Goal: Information Seeking & Learning: Check status

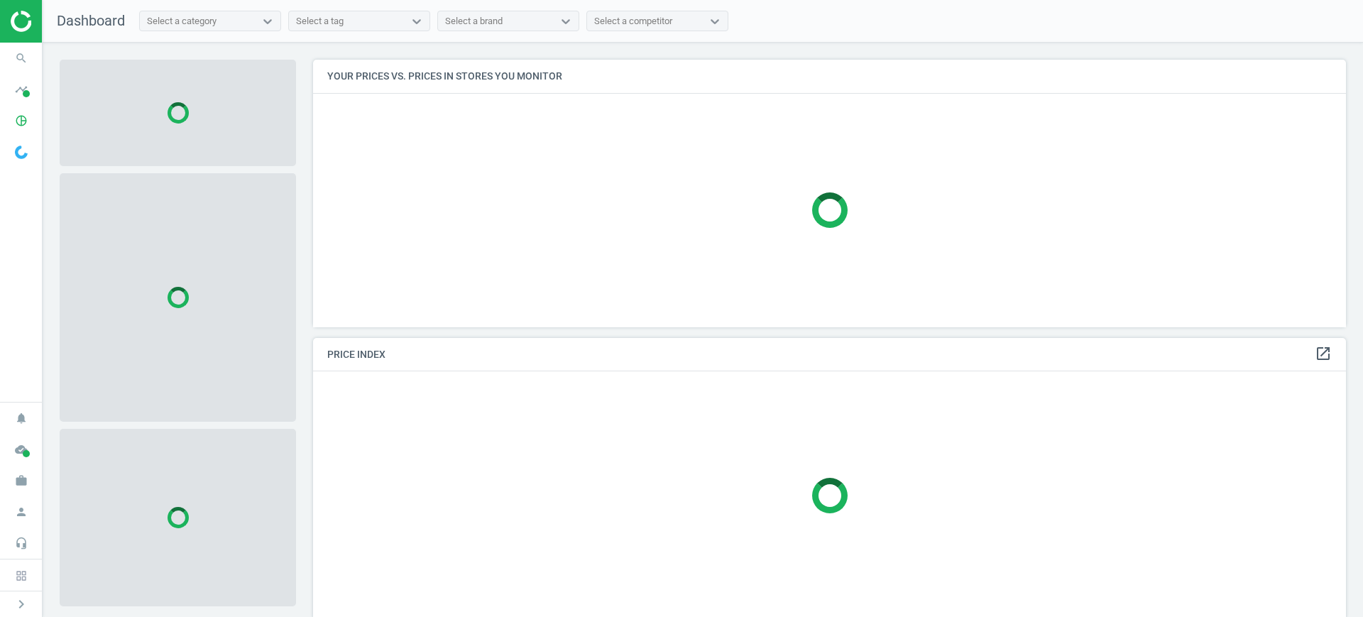
scroll to position [295, 1047]
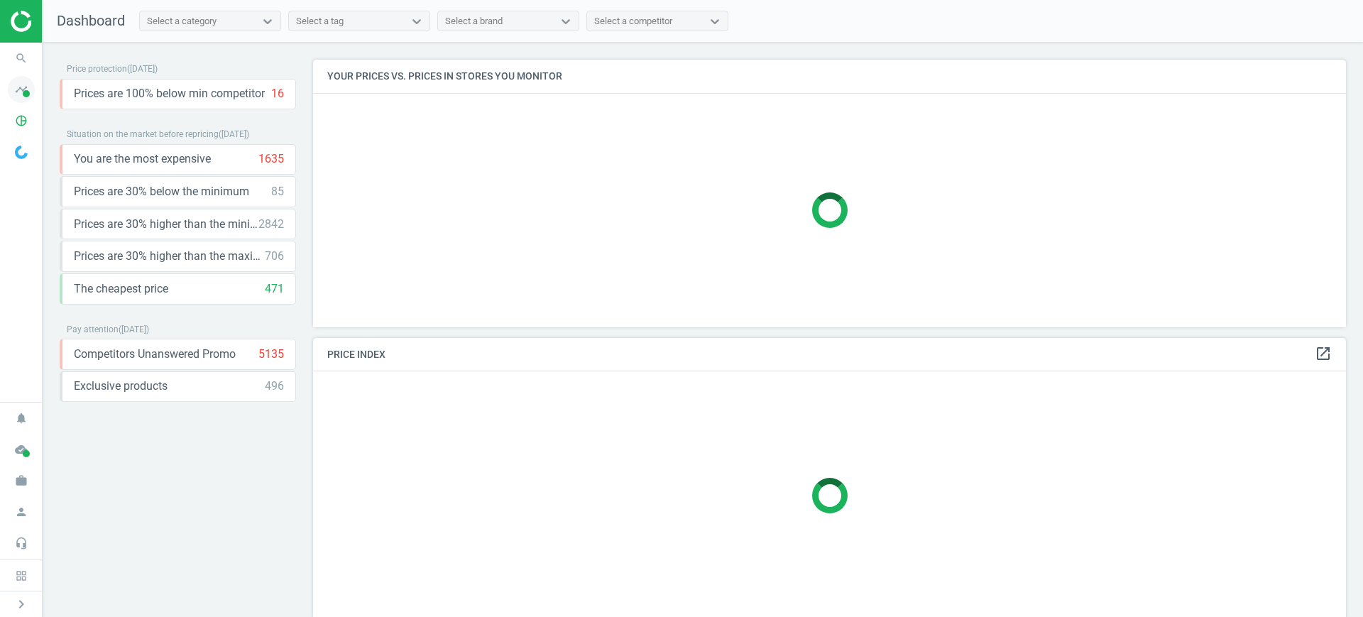
click at [14, 99] on icon "timeline" at bounding box center [21, 89] width 27 height 27
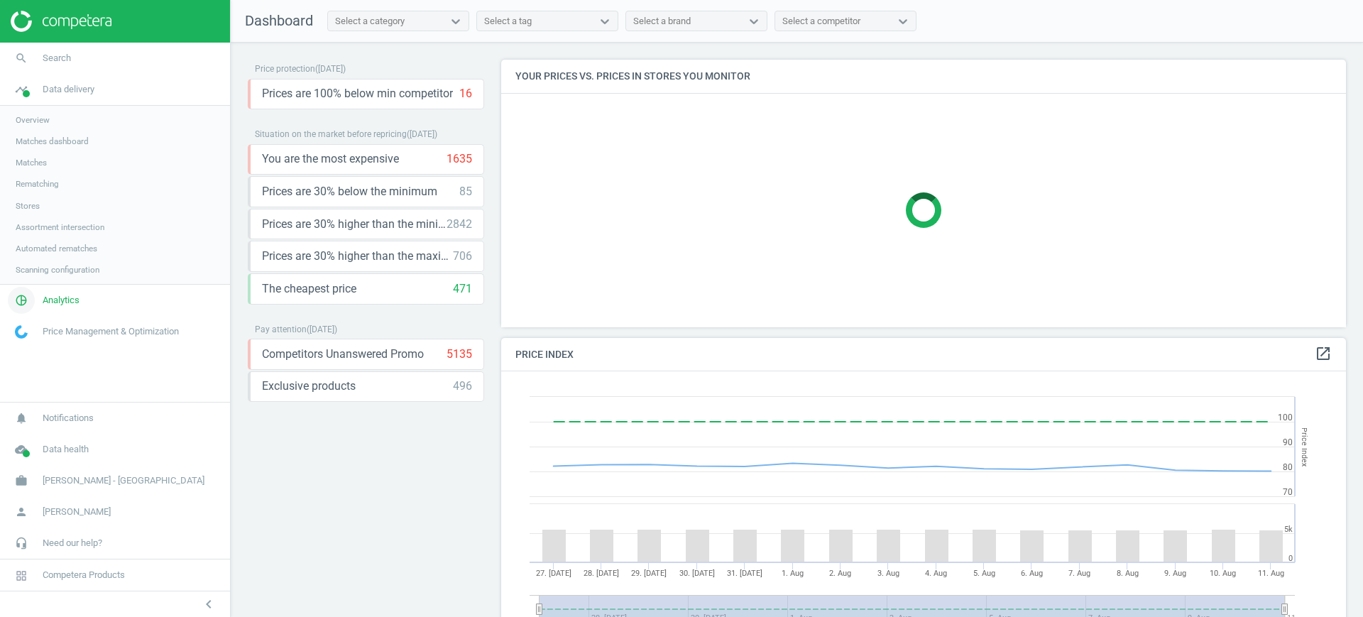
scroll to position [354, 859]
click at [63, 312] on link "pie_chart_outlined Analytics" at bounding box center [115, 300] width 230 height 31
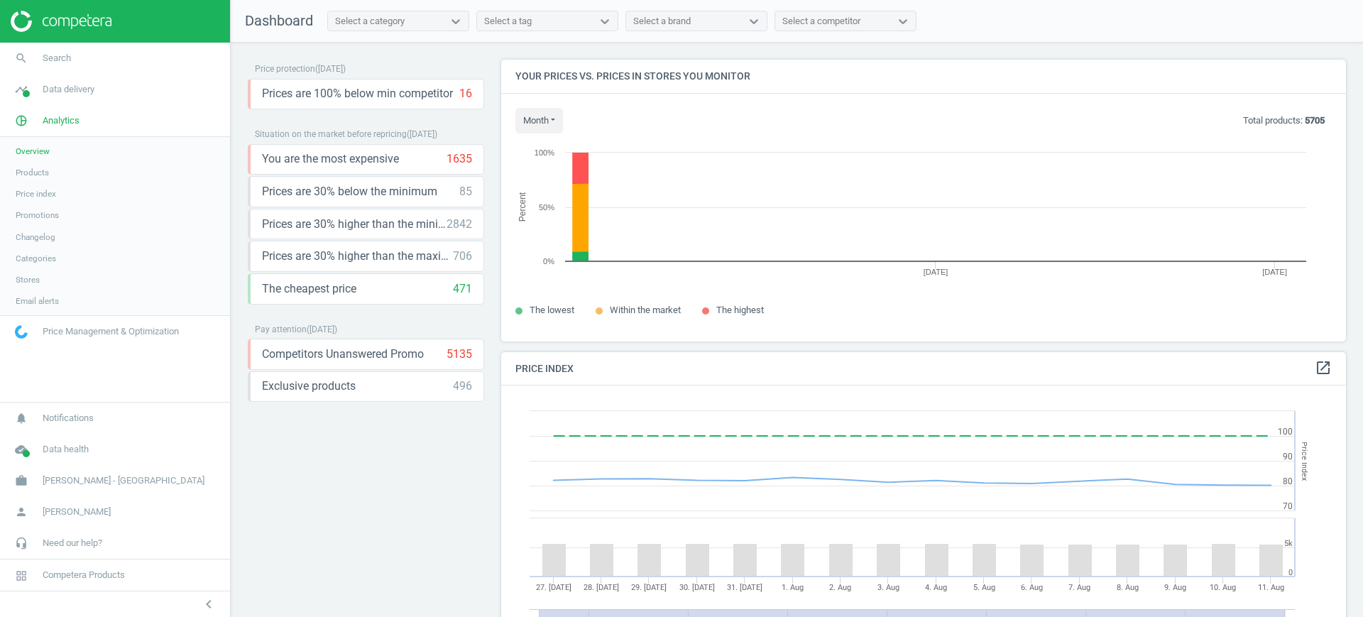
scroll to position [309, 859]
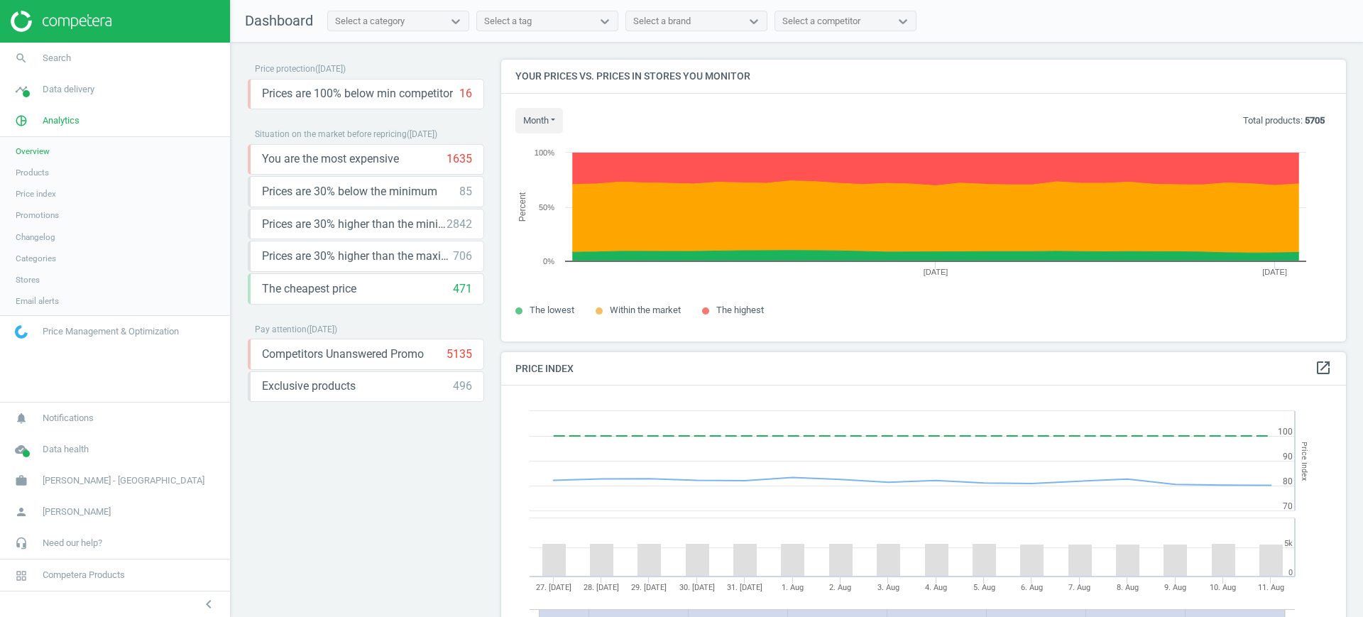
click at [33, 167] on span "Products" at bounding box center [32, 172] width 33 height 11
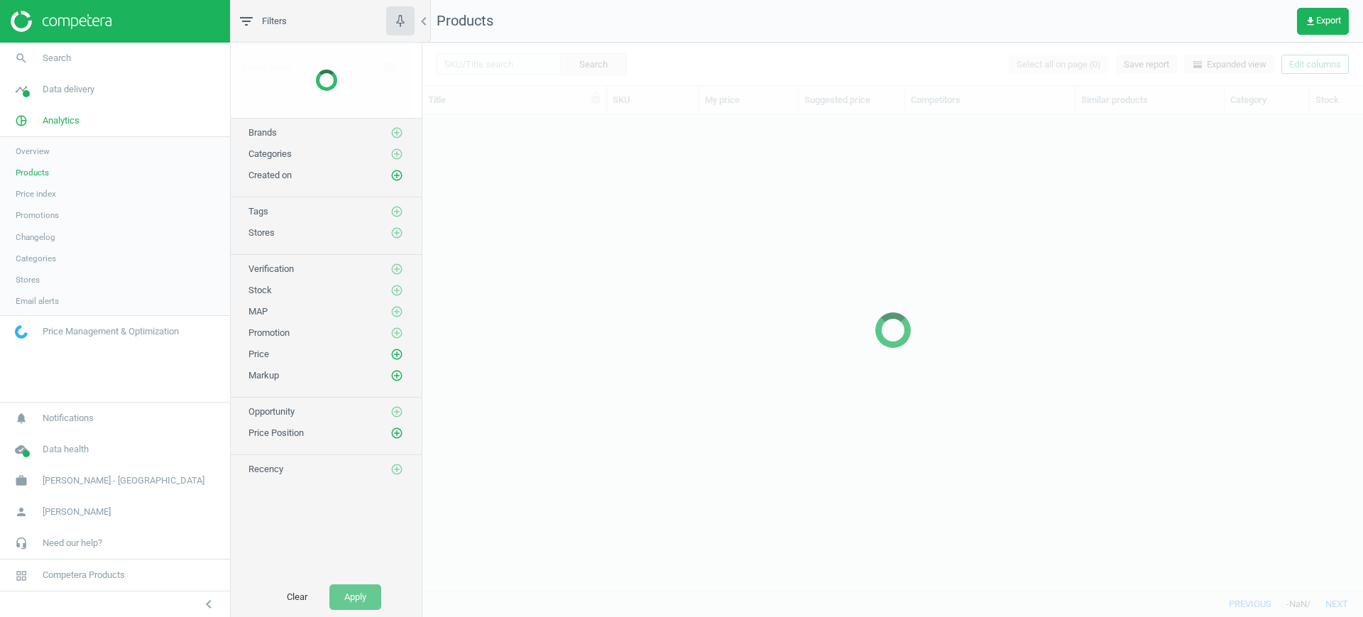
scroll to position [449, 927]
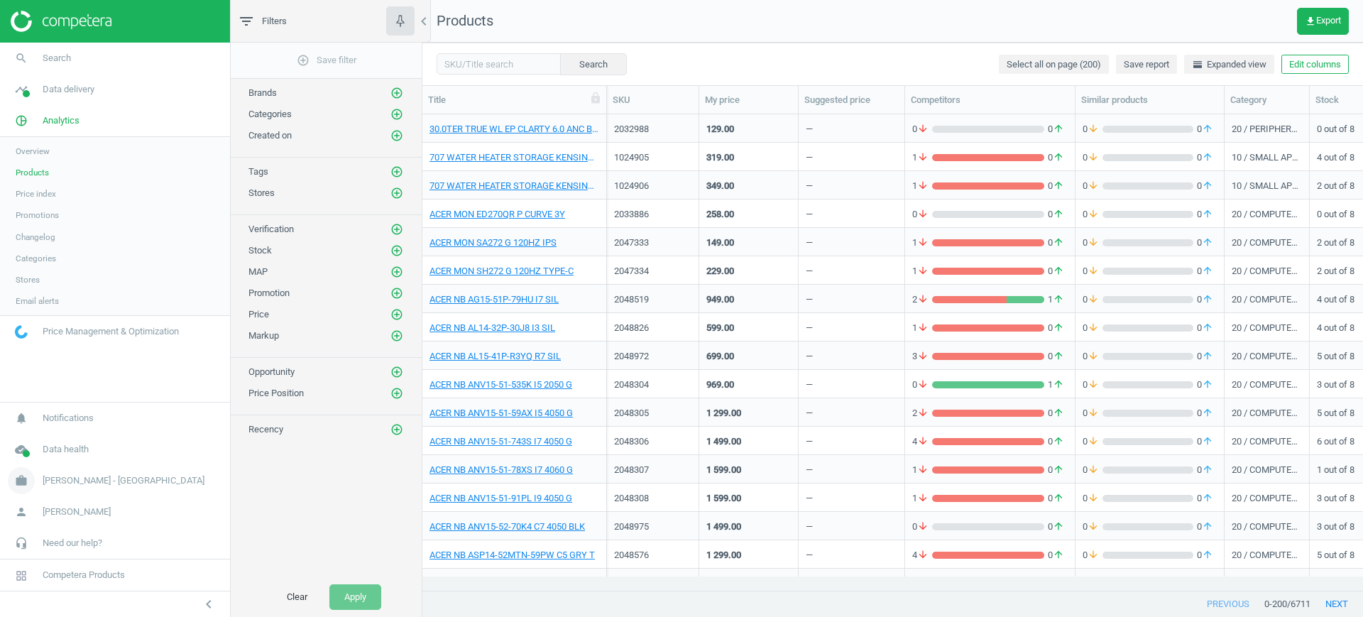
click at [98, 485] on span "Harvey Norman - Singapore" at bounding box center [124, 480] width 162 height 13
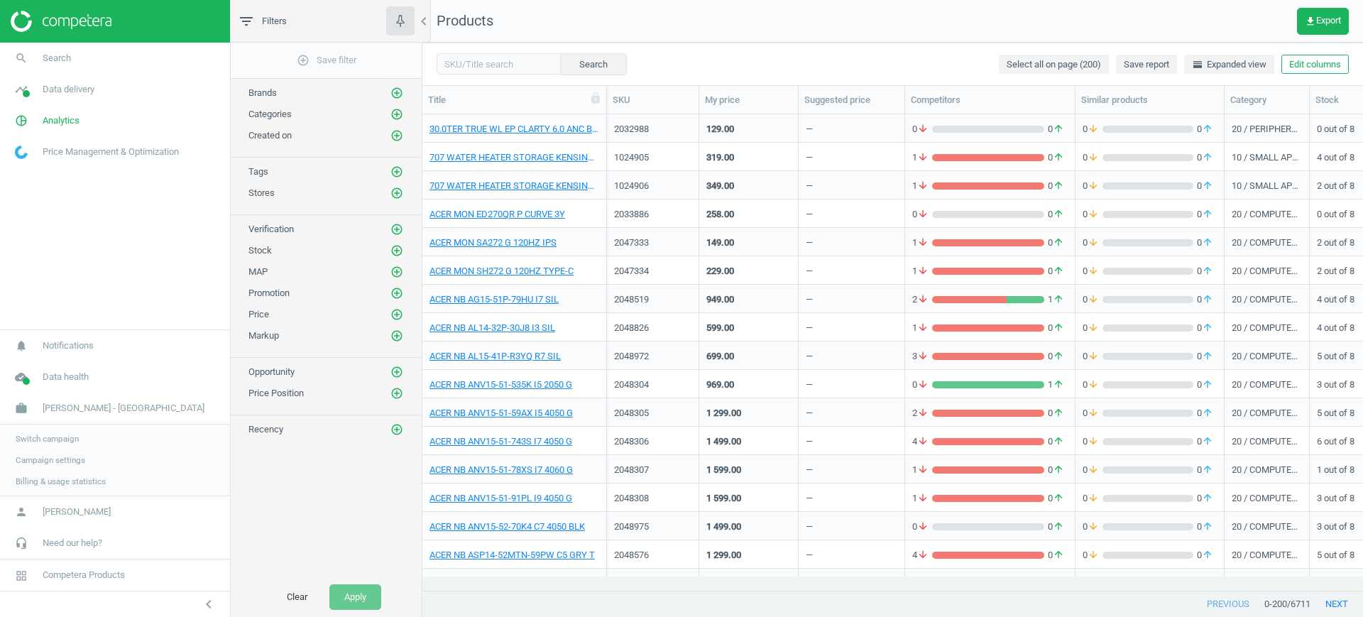
click at [73, 444] on link "Switch campaign" at bounding box center [115, 438] width 230 height 21
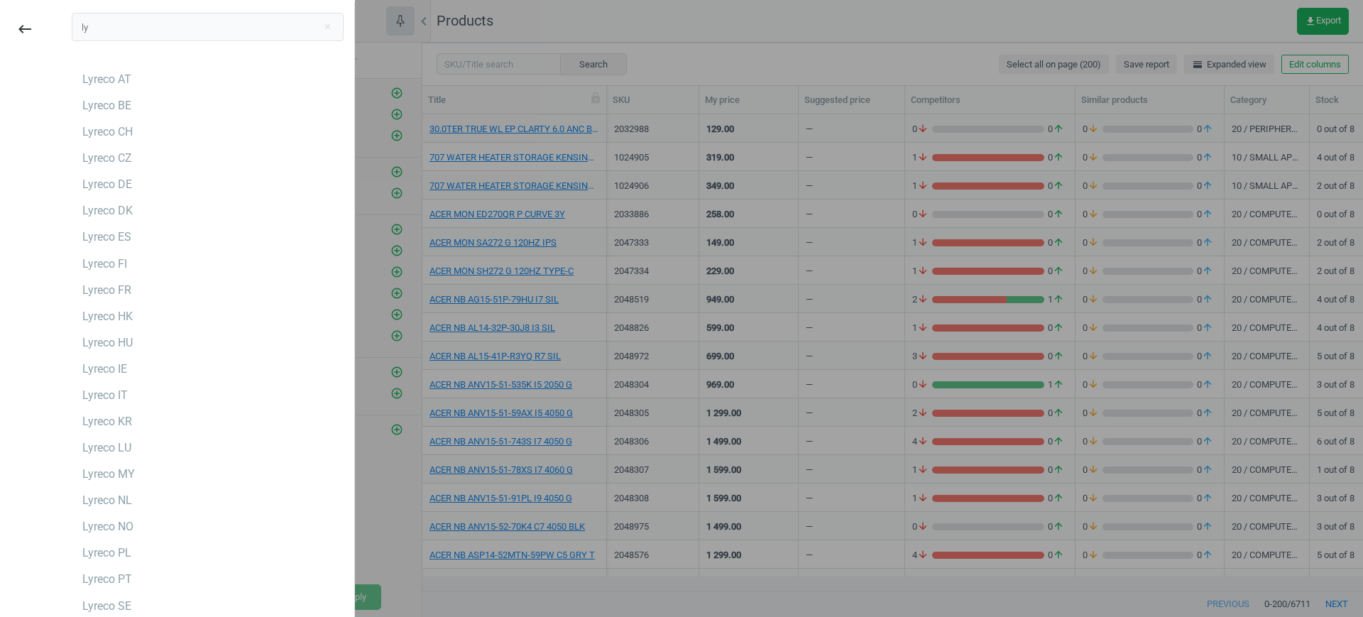
type input "l"
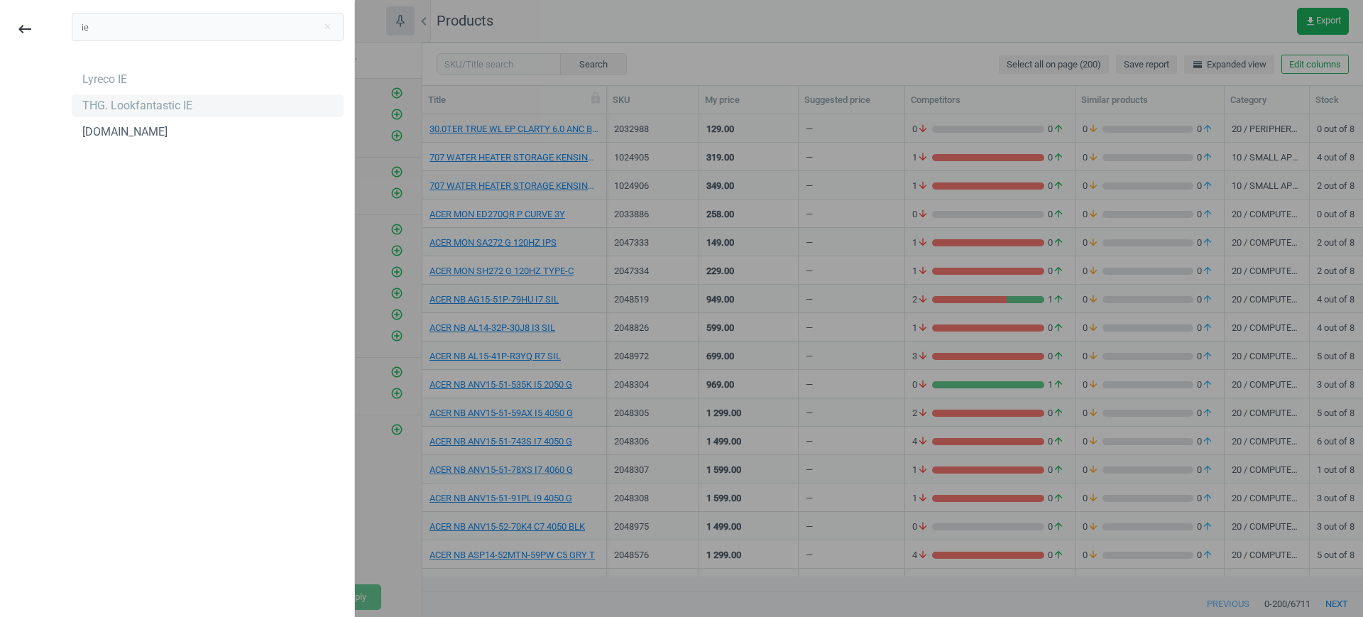
type input "ie"
click at [136, 102] on div "THG. Lookfantastic IE" at bounding box center [137, 106] width 110 height 16
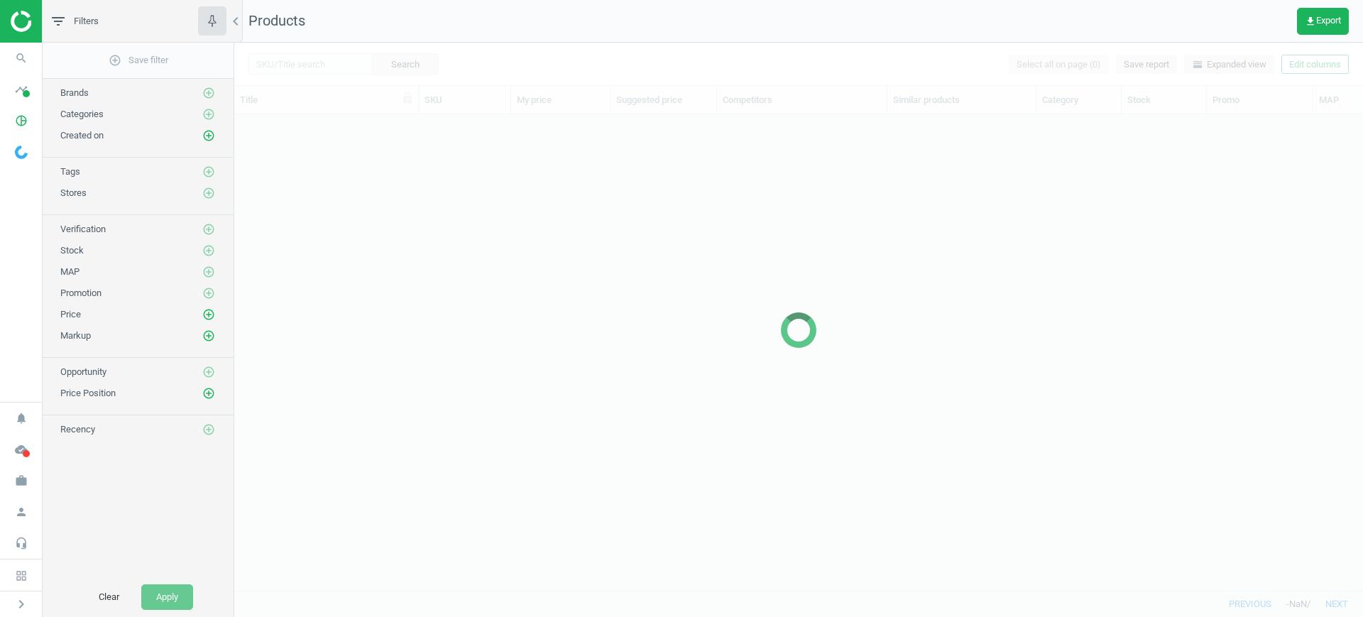
scroll to position [449, 1115]
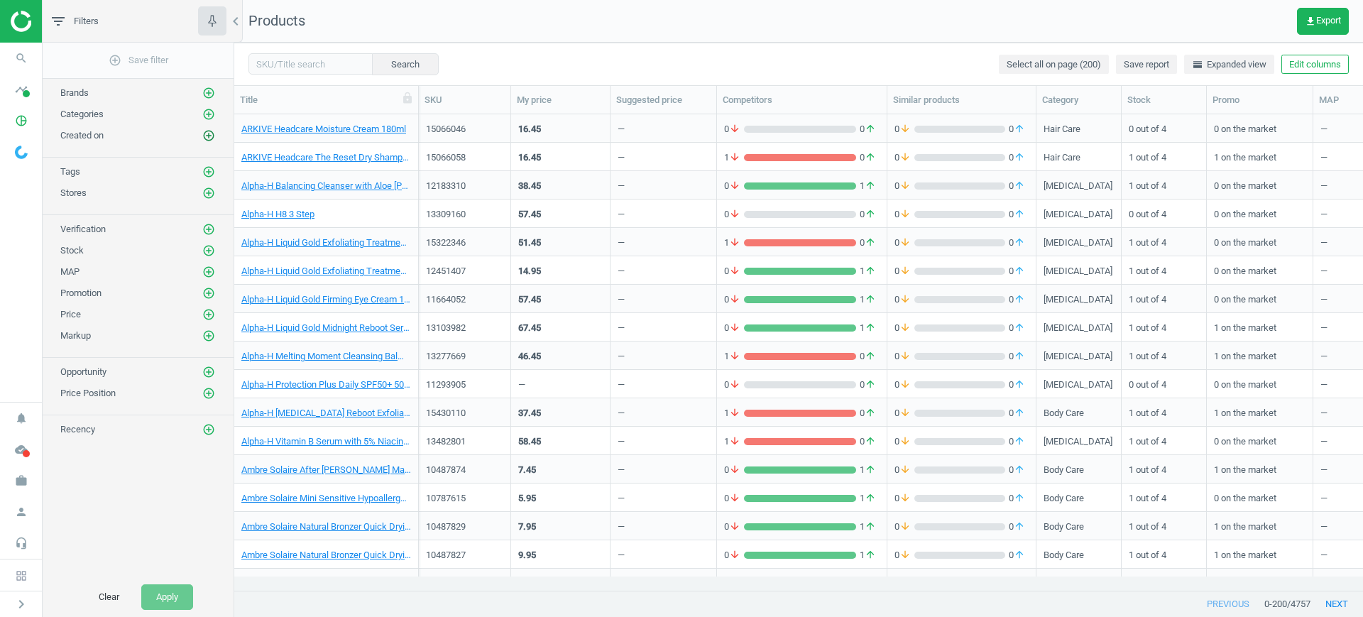
click at [213, 135] on icon "add_circle_outline" at bounding box center [208, 135] width 13 height 13
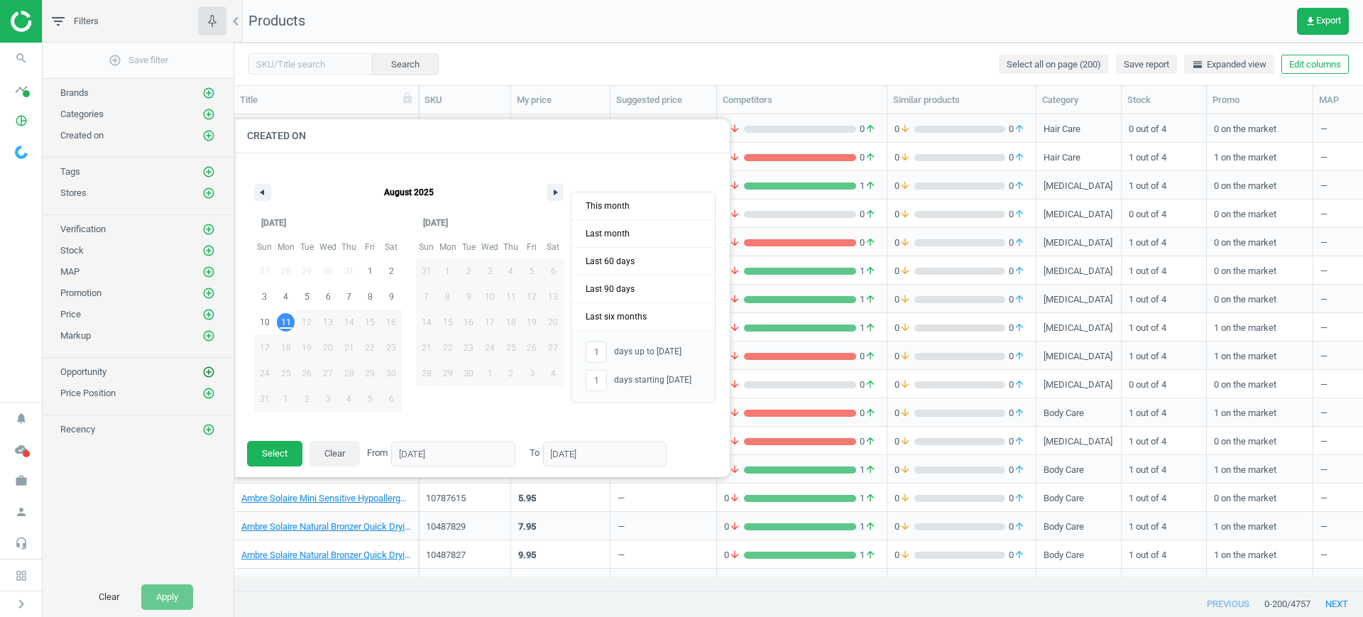
click at [207, 369] on icon "add_circle_outline" at bounding box center [208, 372] width 13 height 13
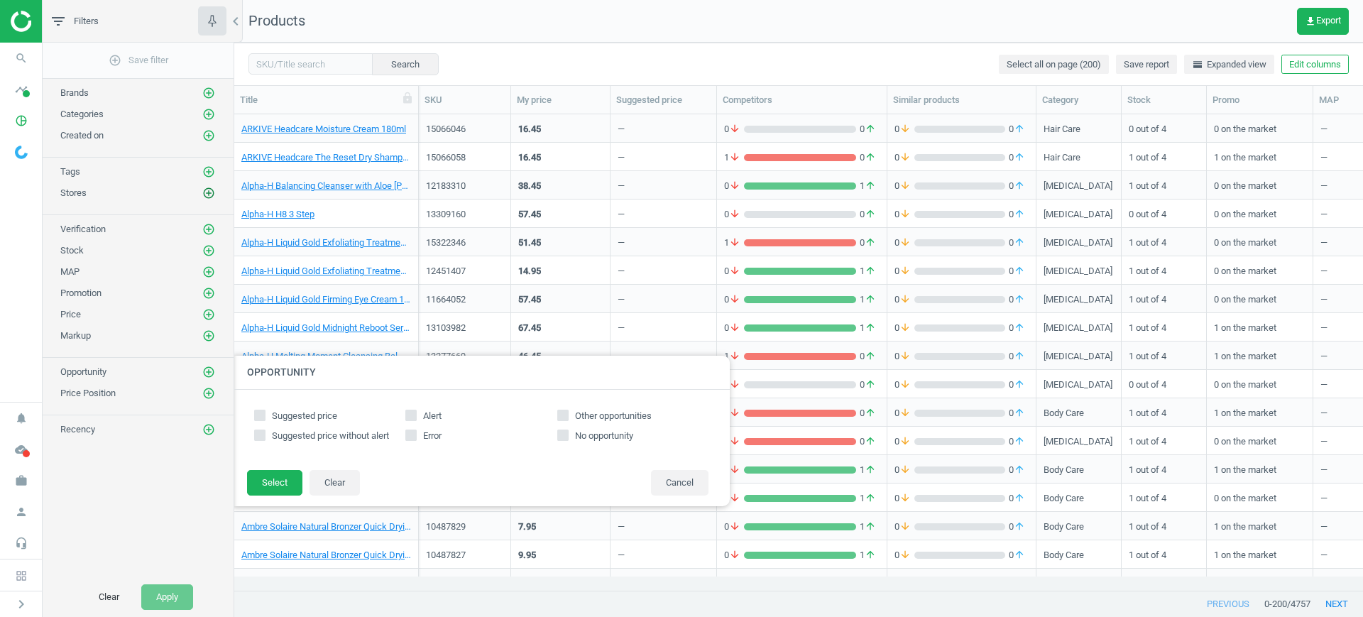
click at [210, 192] on icon "add_circle_outline" at bounding box center [208, 193] width 13 height 13
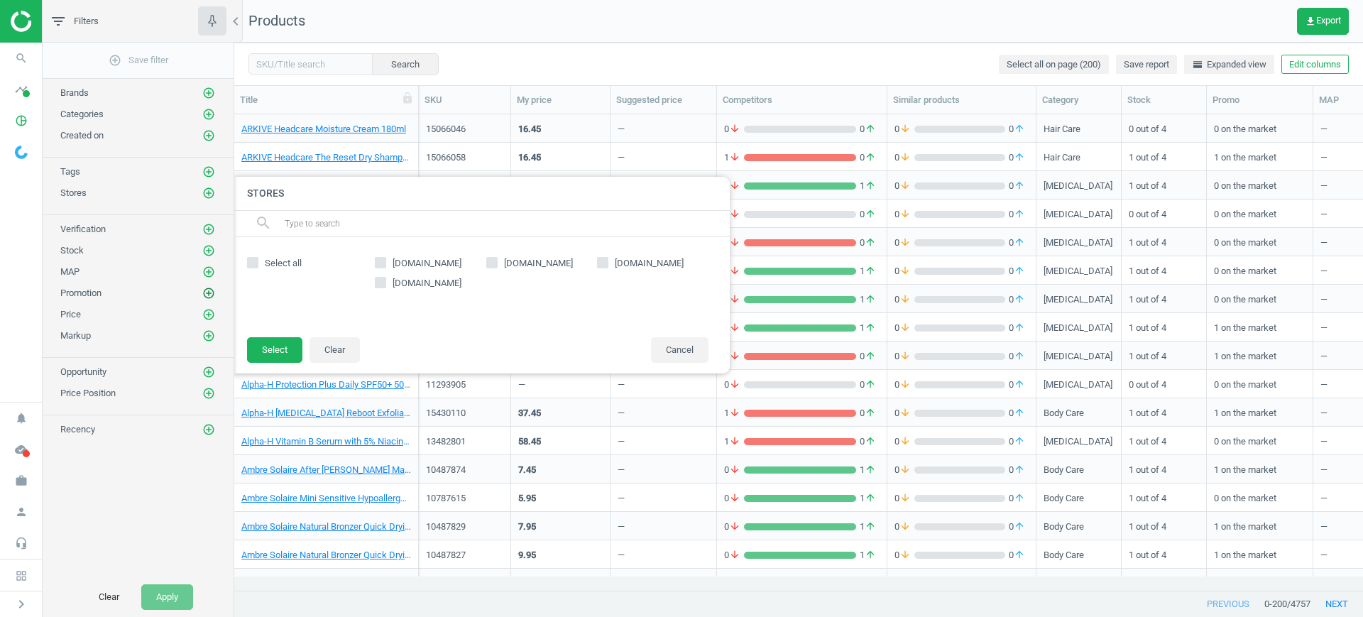
click at [207, 295] on icon "add_circle_outline" at bounding box center [208, 293] width 13 height 13
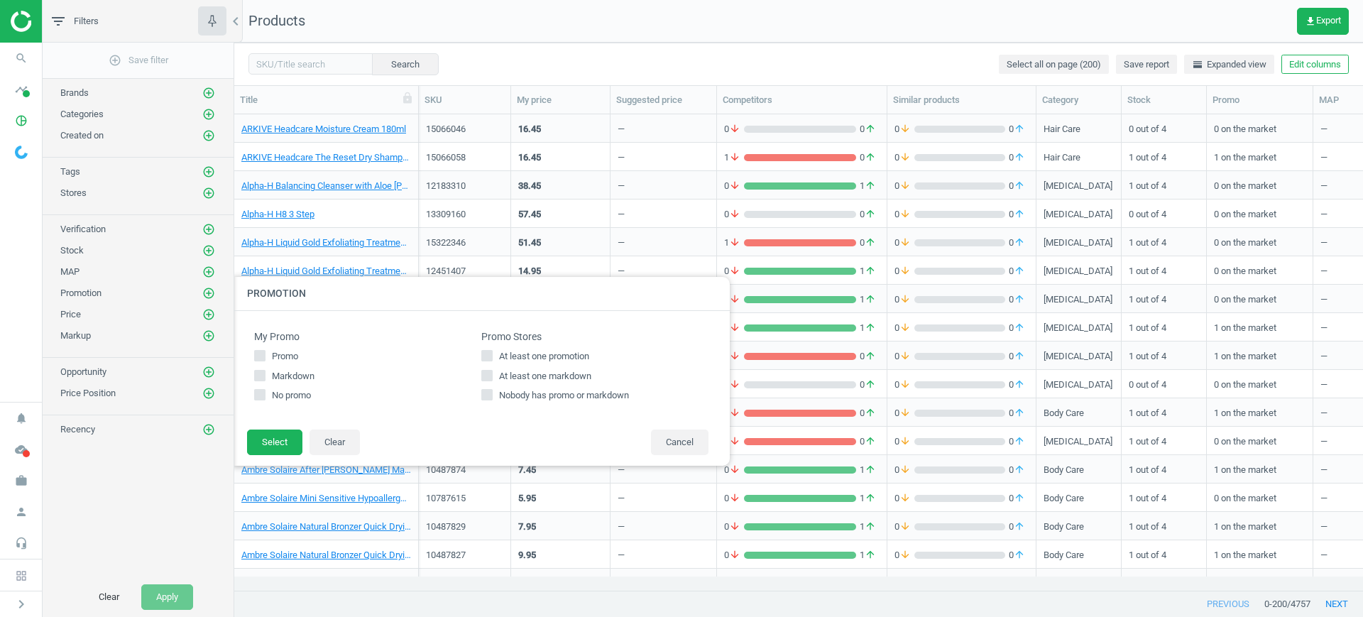
click at [201, 318] on div "Price add_circle_outline" at bounding box center [137, 314] width 155 height 14
click at [206, 229] on icon "add_circle_outline" at bounding box center [208, 229] width 13 height 13
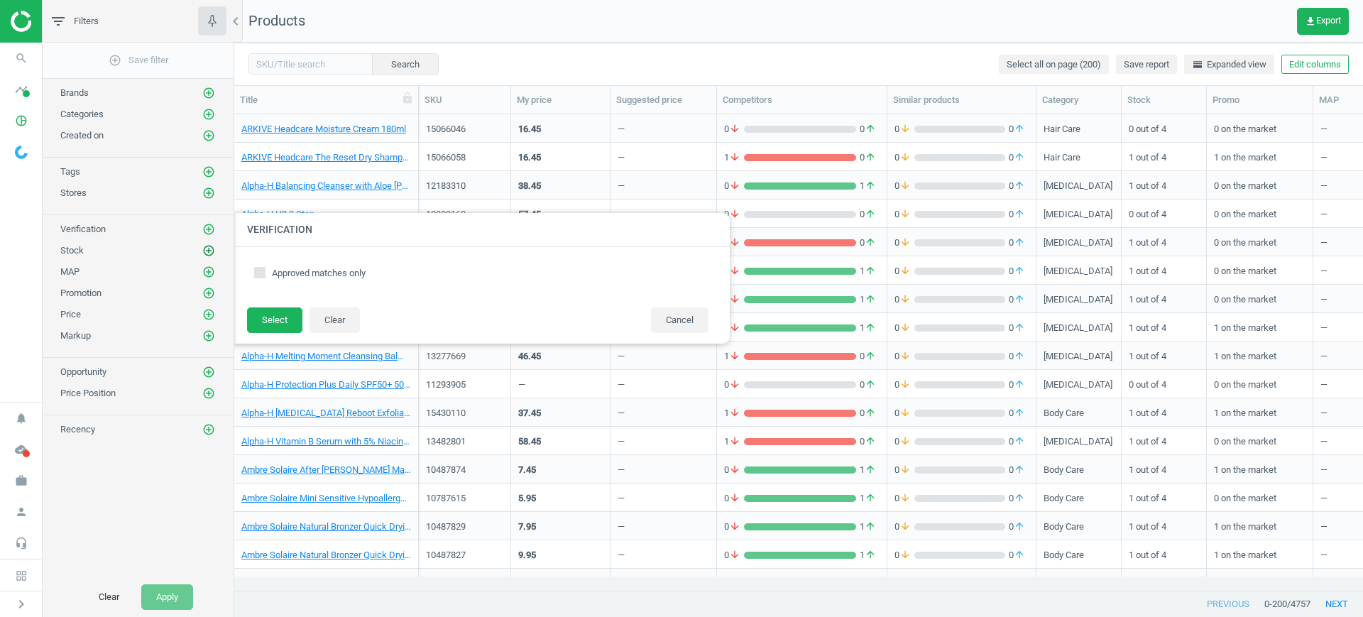
click at [209, 244] on icon "add_circle_outline" at bounding box center [208, 250] width 13 height 13
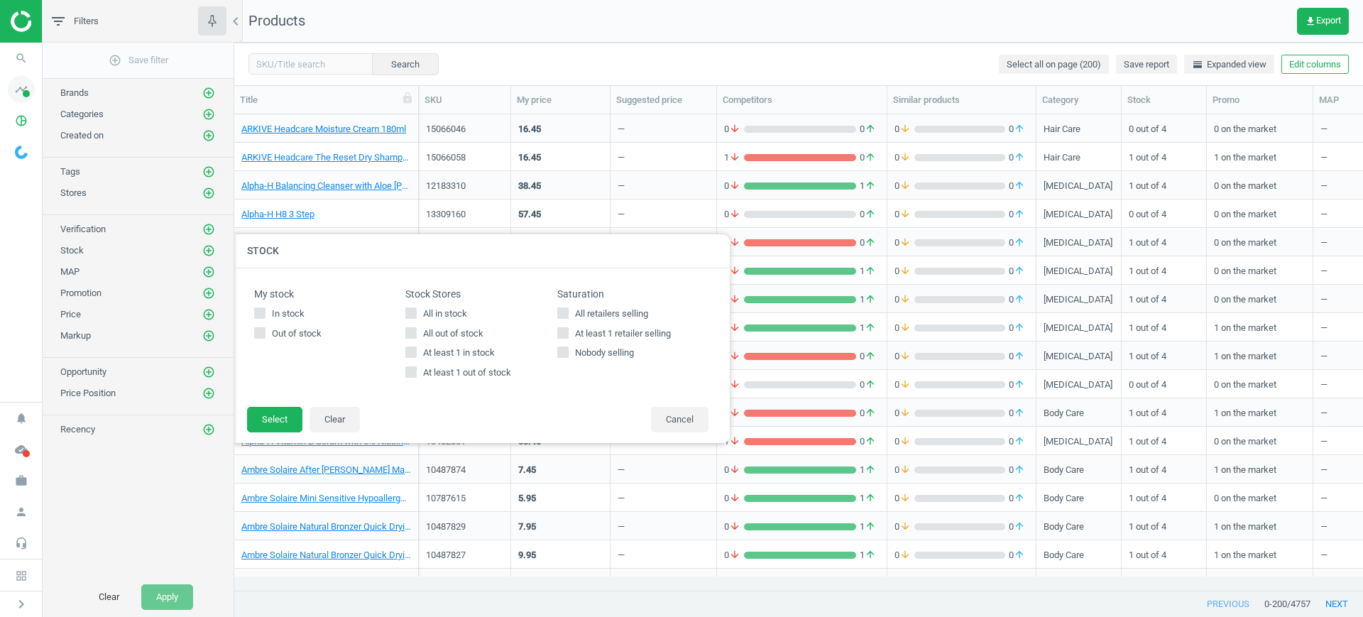
click at [6, 99] on span "timeline" at bounding box center [21, 89] width 43 height 31
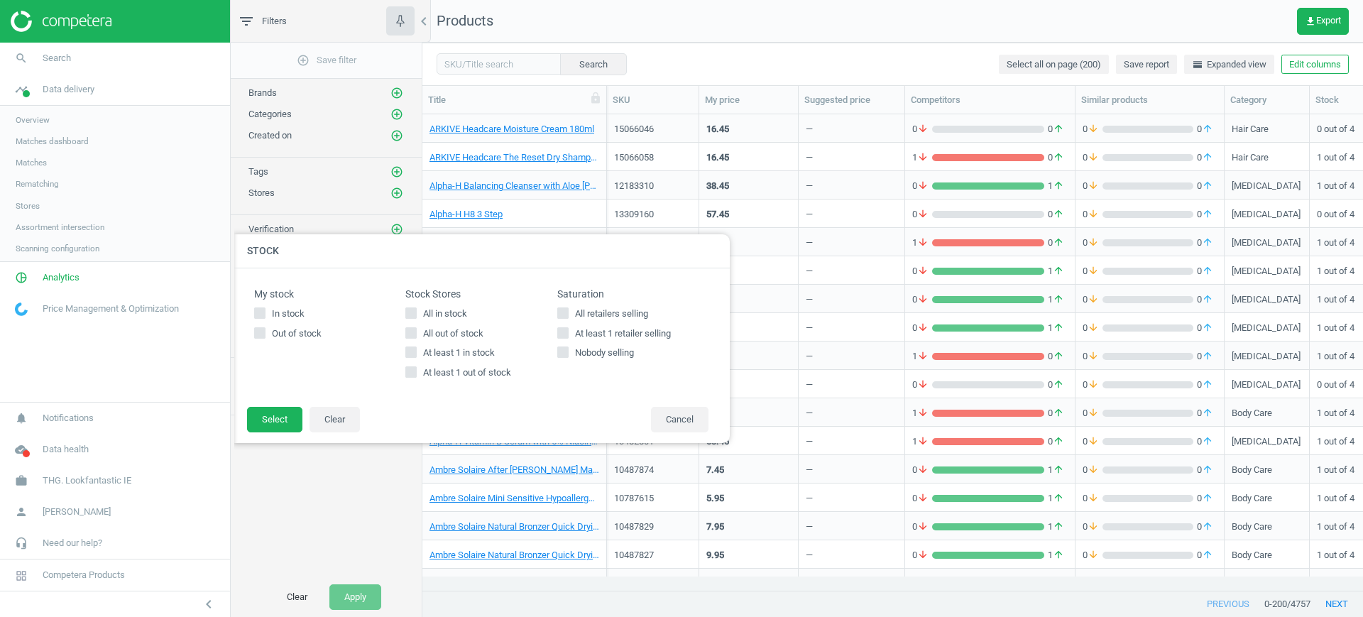
scroll to position [449, 927]
click at [28, 164] on span "Matches" at bounding box center [31, 162] width 31 height 11
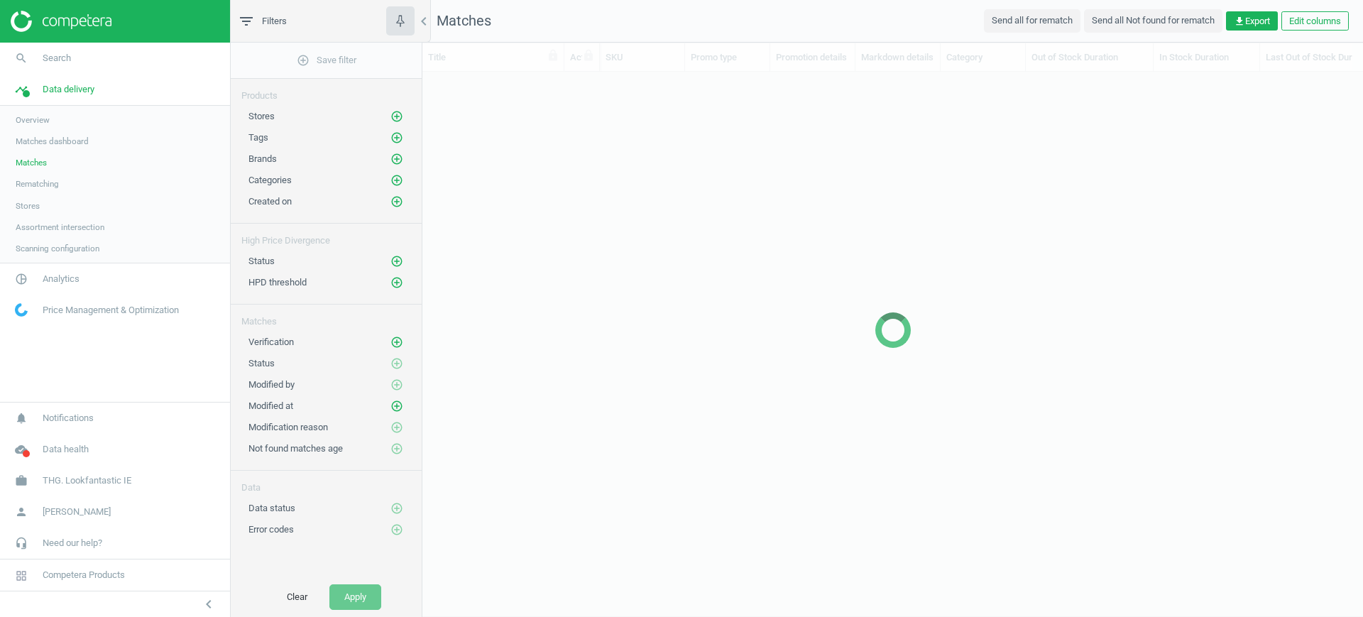
scroll to position [491, 927]
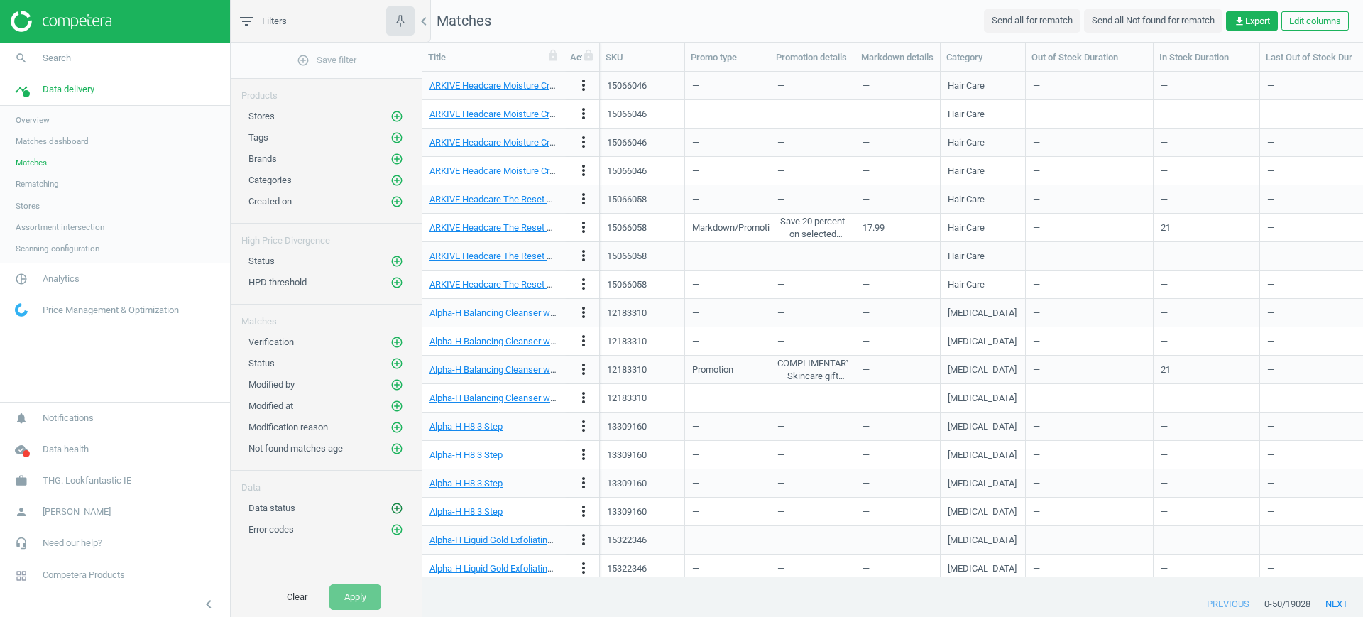
click at [398, 503] on icon "add_circle_outline" at bounding box center [396, 508] width 13 height 13
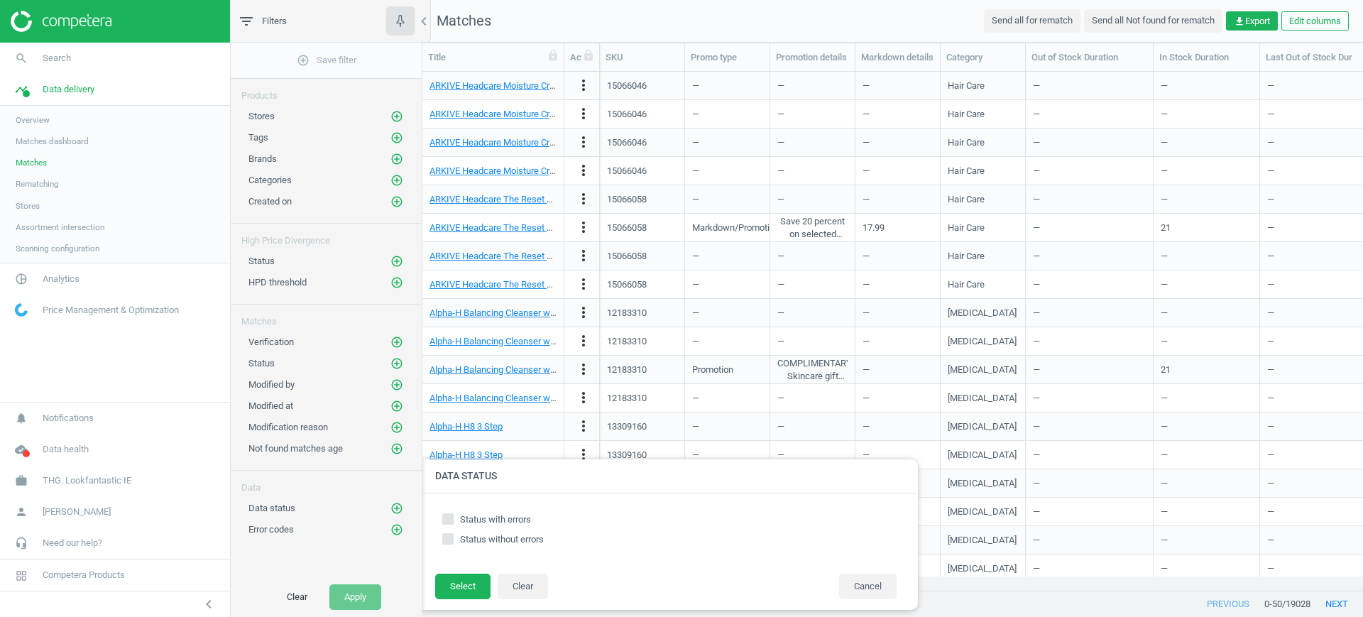
click at [459, 519] on span "Status with errors" at bounding box center [495, 519] width 77 height 13
click at [453, 519] on input "Status with errors" at bounding box center [448, 518] width 9 height 9
checkbox input "true"
click at [463, 585] on button "Select" at bounding box center [462, 587] width 55 height 26
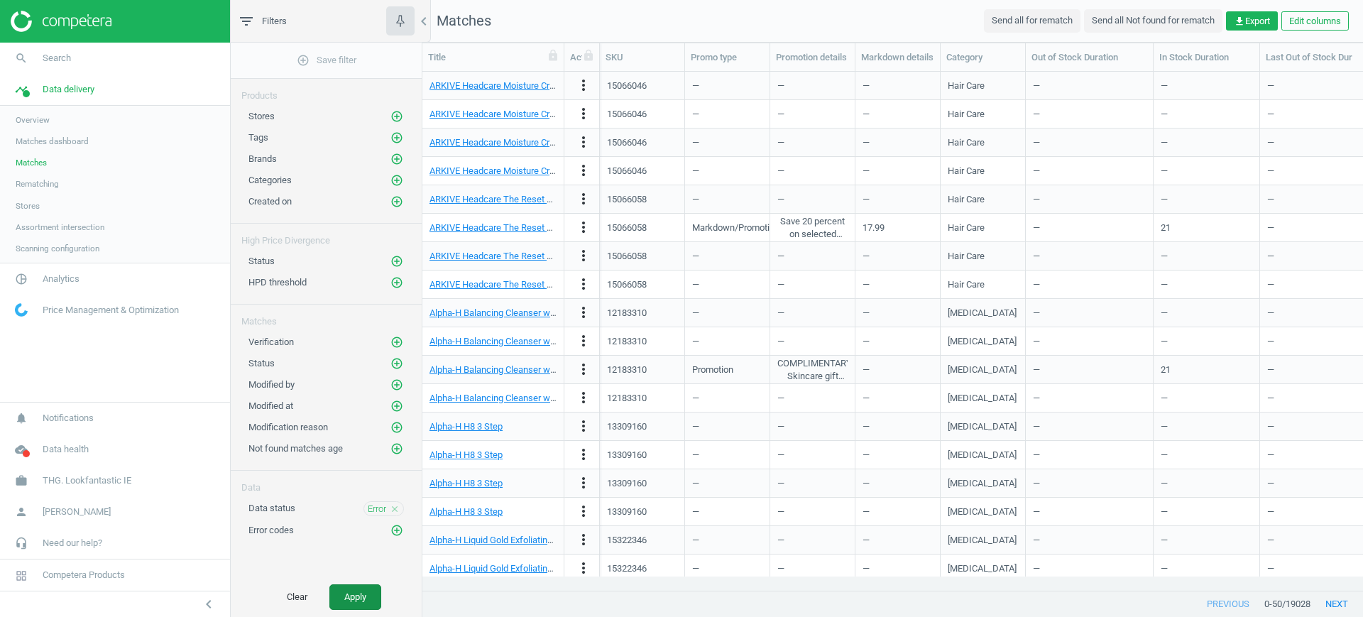
click at [373, 586] on button "Apply" at bounding box center [355, 597] width 52 height 26
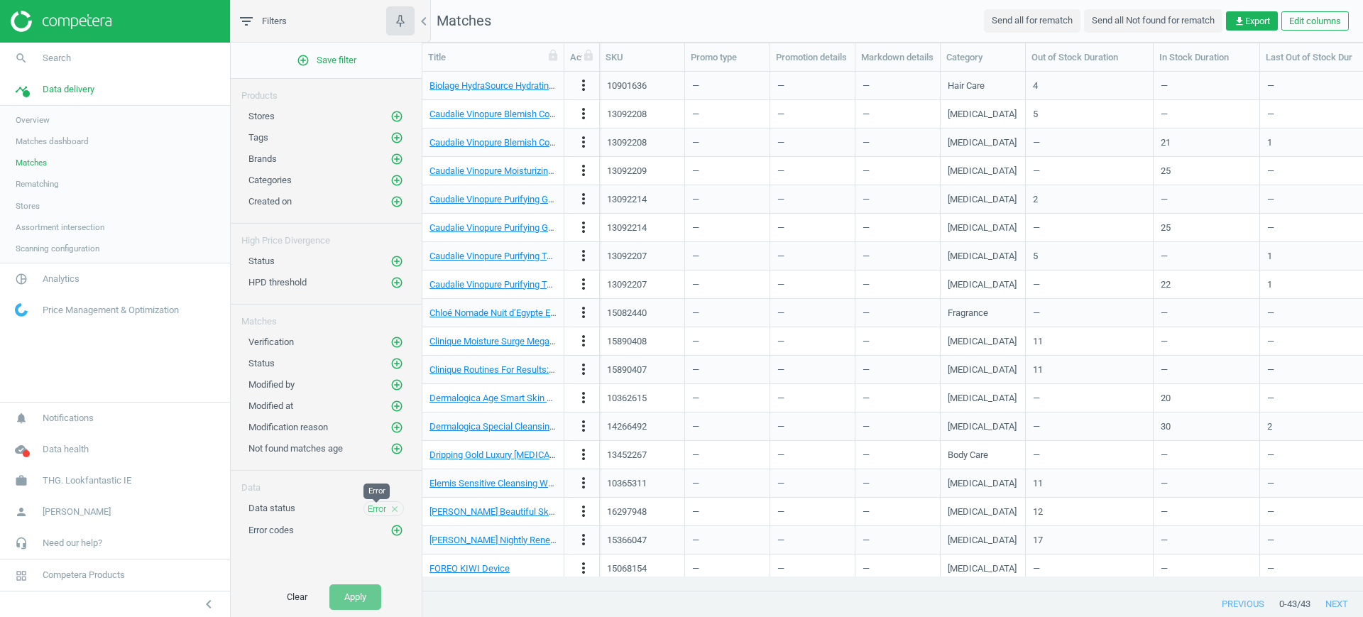
click at [379, 510] on span "Error" at bounding box center [377, 509] width 18 height 13
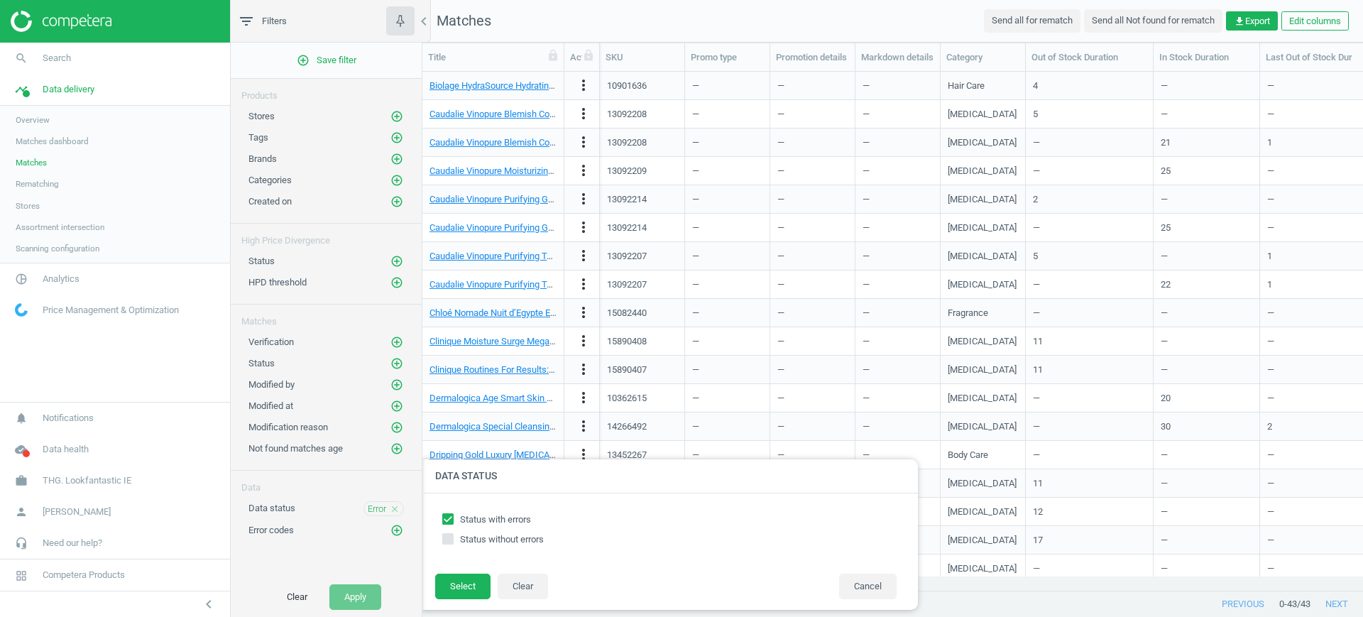
click at [69, 353] on nav "search Search timeline Data delivery Overview Matches dashboard Matches Rematch…" at bounding box center [115, 222] width 230 height 359
click at [88, 373] on nav "search Search timeline Data delivery Overview Matches dashboard Matches Rematch…" at bounding box center [115, 222] width 230 height 359
checkbox input "true"
click at [1034, 615] on div at bounding box center [1103, 308] width 1363 height 617
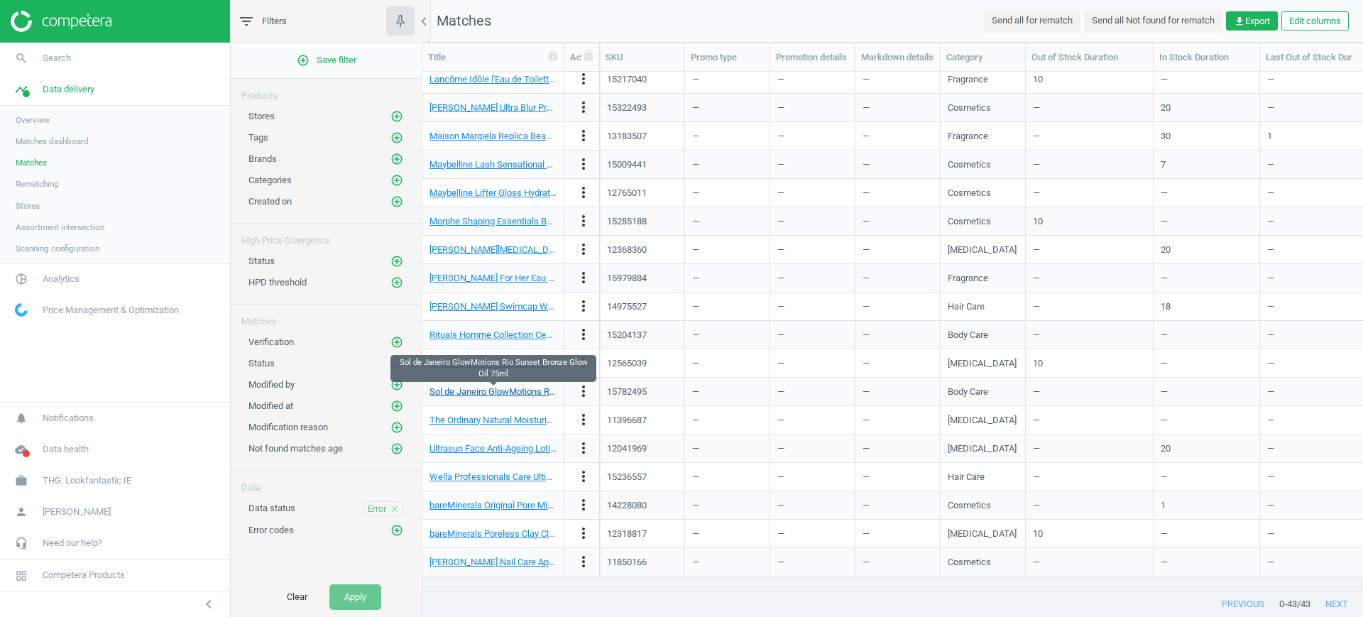
click at [505, 389] on link "Sol de Janeiro GlowMotions Rio Sunset Bronze Glow Oil 75ml" at bounding box center [551, 391] width 245 height 11
drag, startPoint x: 634, startPoint y: 391, endPoint x: 604, endPoint y: 387, distance: 30.1
click at [604, 387] on div "15782495" at bounding box center [642, 392] width 85 height 28
copy div "15782495"
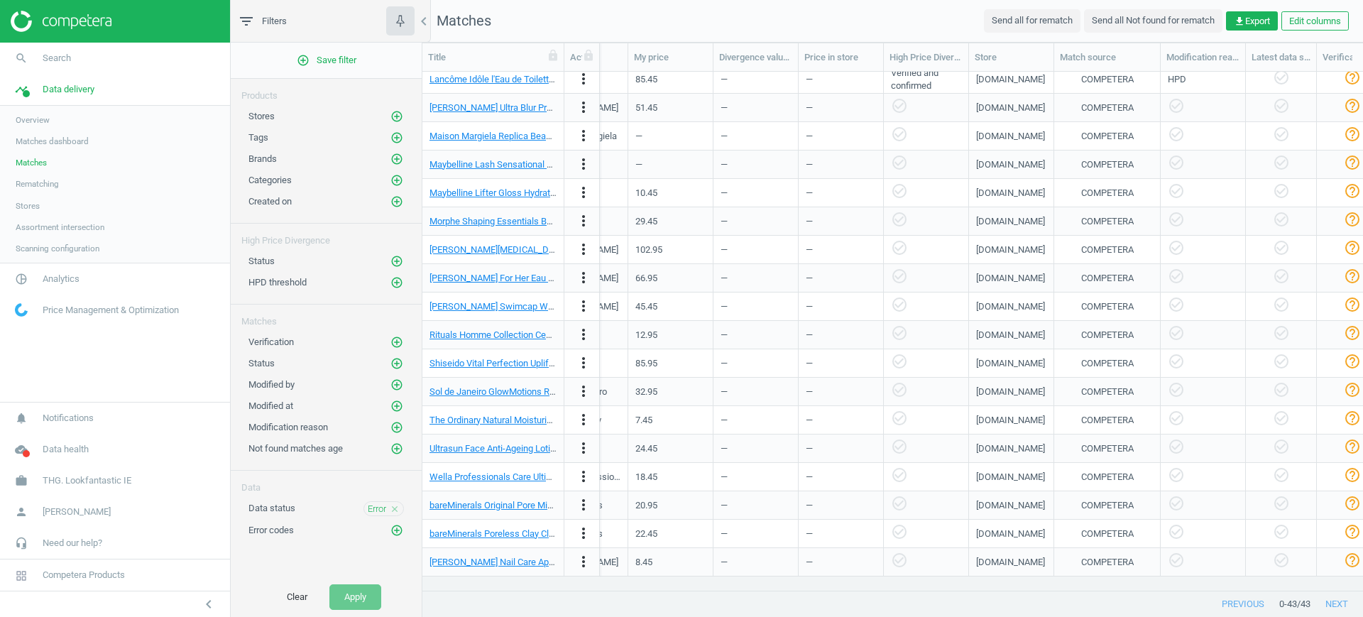
scroll to position [0, 875]
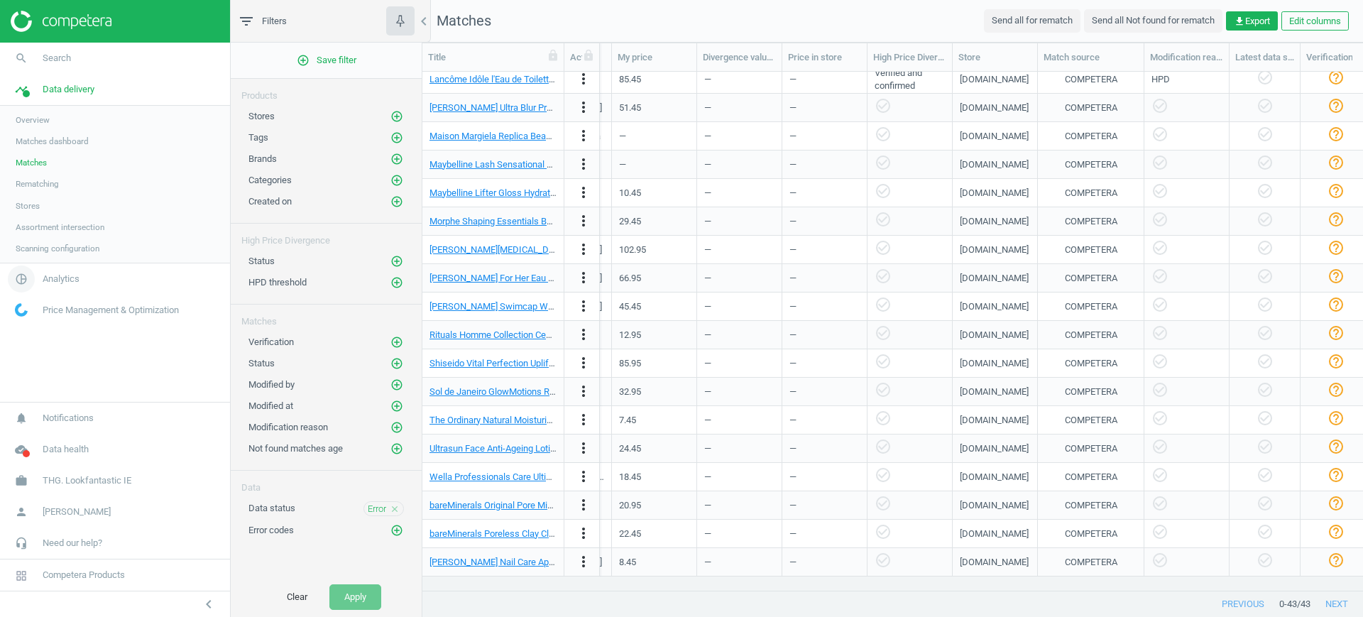
click at [67, 281] on span "Analytics" at bounding box center [61, 279] width 37 height 13
click at [33, 168] on span "Products" at bounding box center [32, 172] width 33 height 11
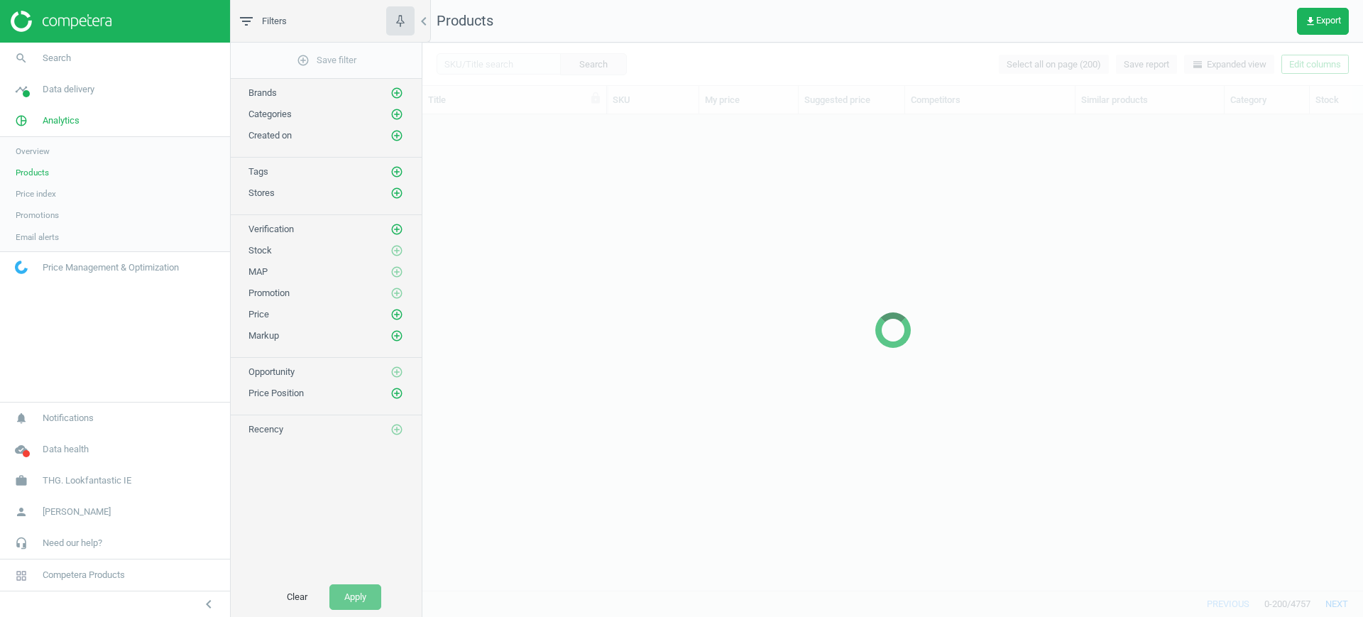
scroll to position [449, 927]
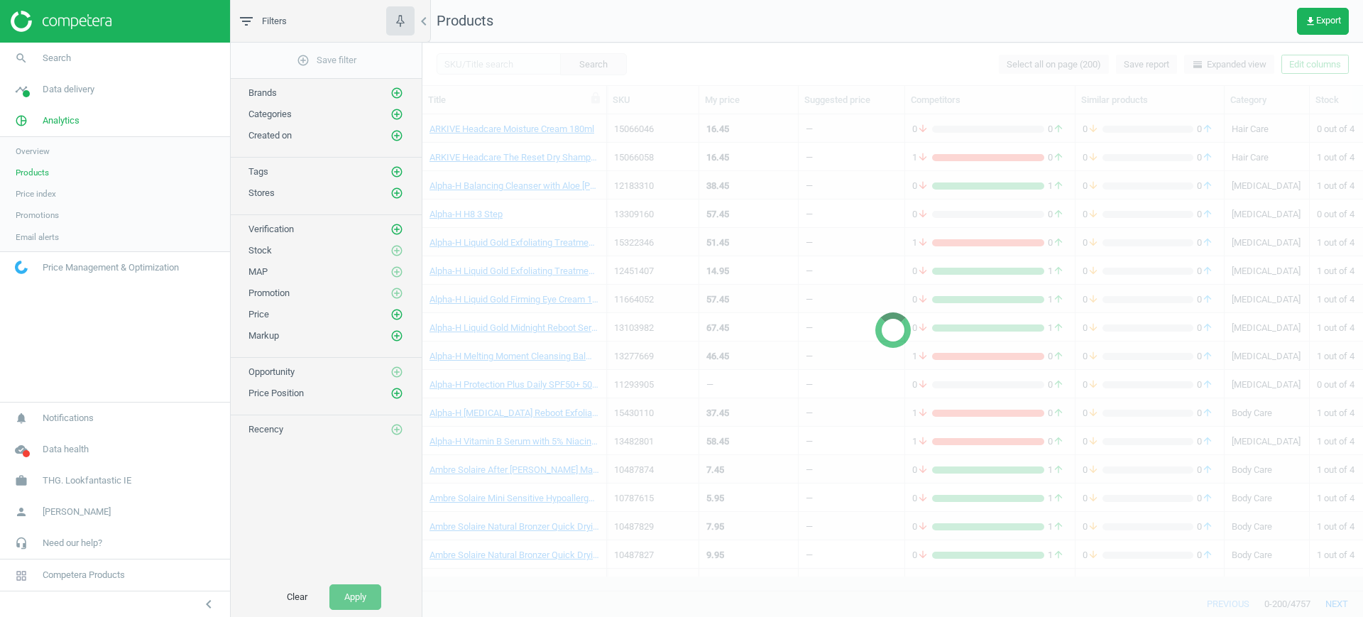
click at [587, 59] on div at bounding box center [892, 330] width 941 height 574
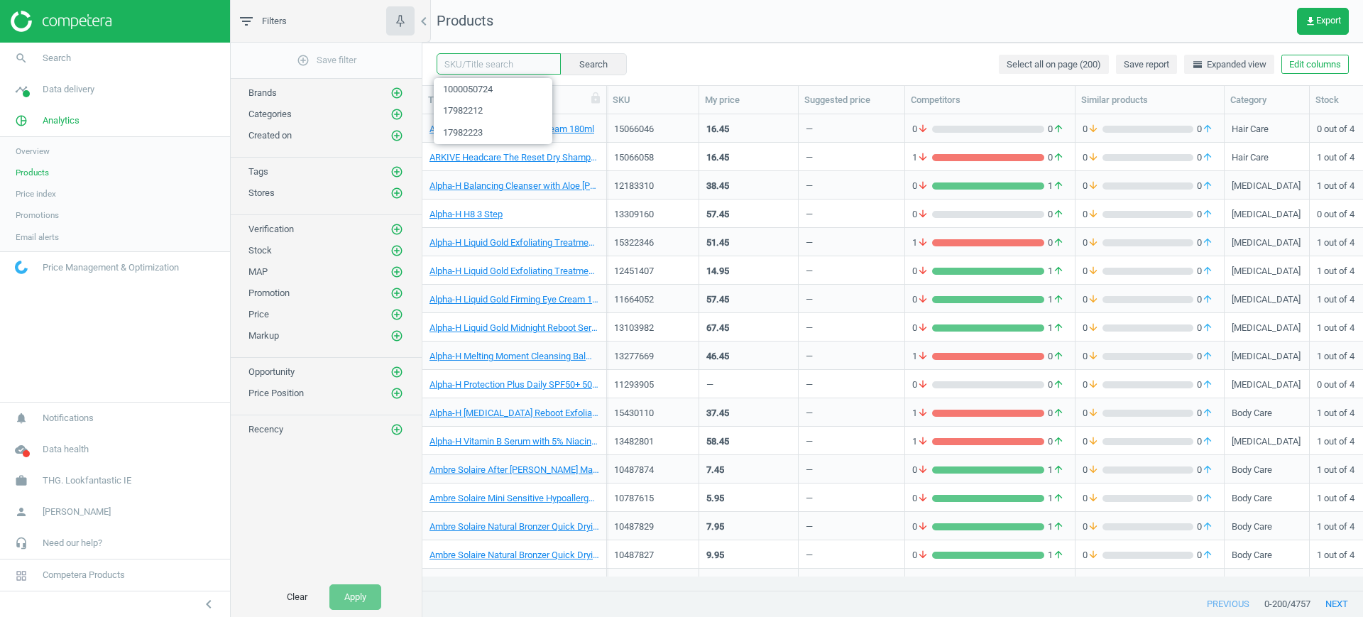
drag, startPoint x: 465, startPoint y: 61, endPoint x: 485, endPoint y: 60, distance: 19.9
click at [465, 61] on input "text" at bounding box center [499, 63] width 124 height 21
paste input "15782495"
type input "15782495"
click at [581, 61] on button "Search" at bounding box center [592, 63] width 67 height 21
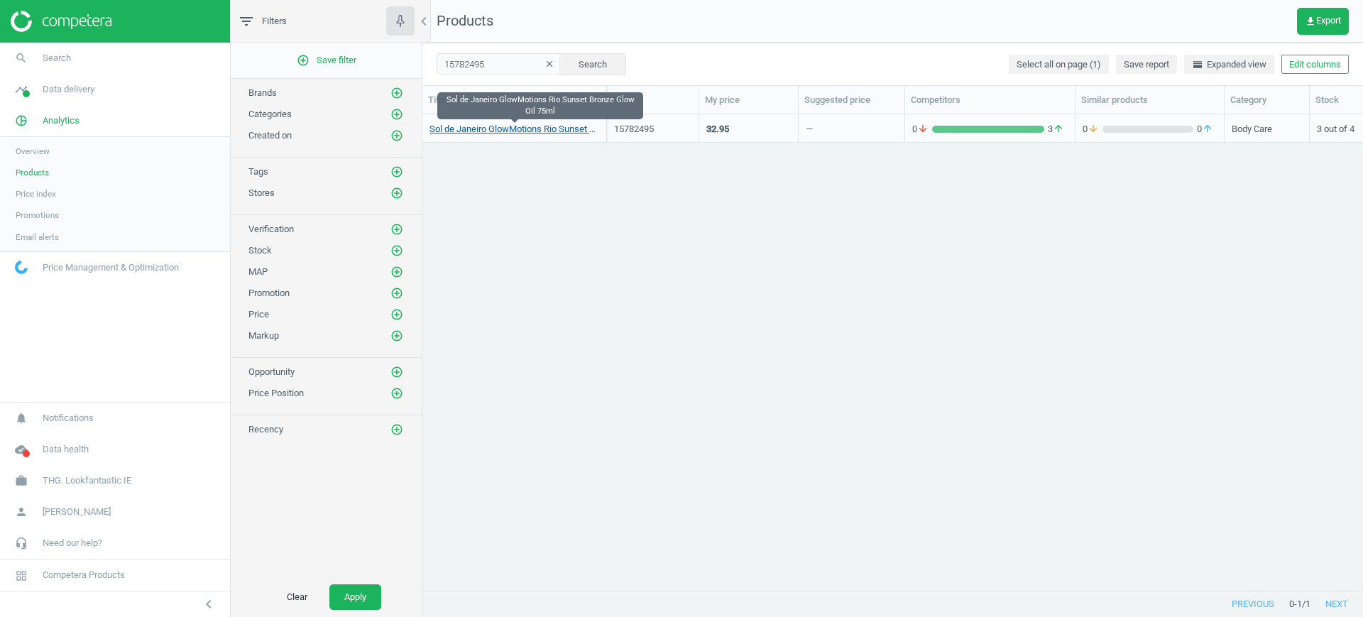
click at [493, 126] on link "Sol de Janeiro GlowMotions Rio Sunset Bronze Glow Oil 75ml" at bounding box center [514, 129] width 170 height 13
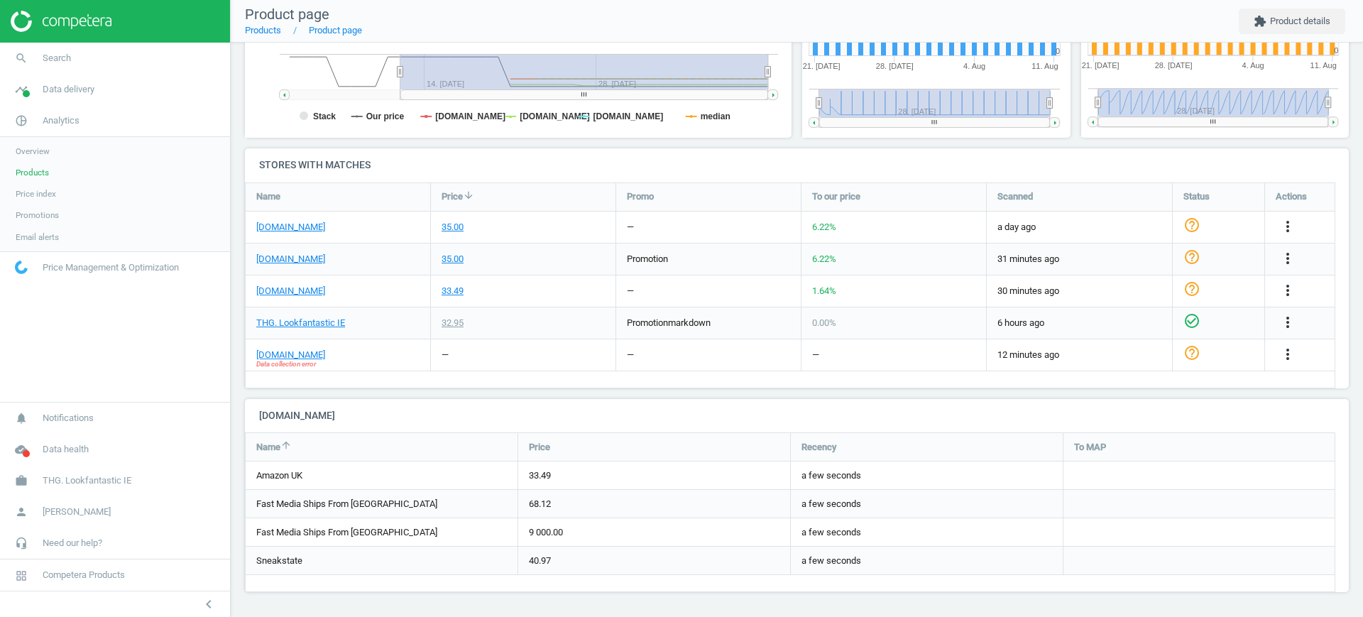
click at [33, 163] on link "Products" at bounding box center [115, 172] width 230 height 21
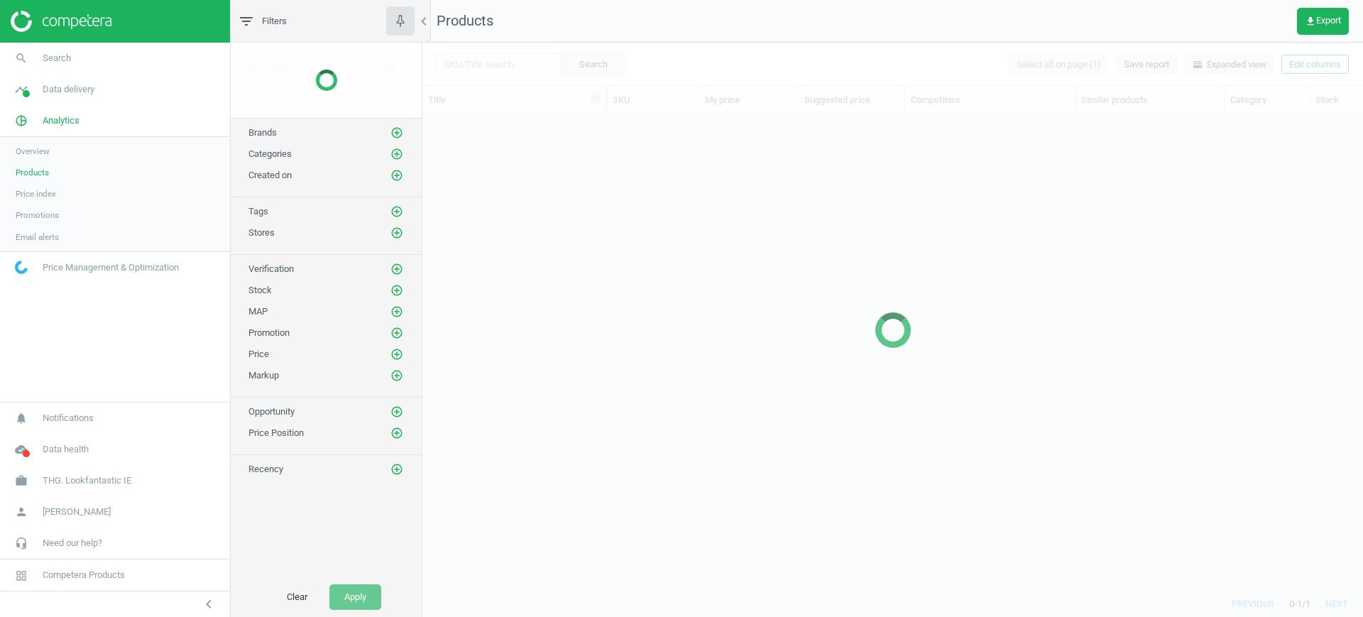
scroll to position [449, 927]
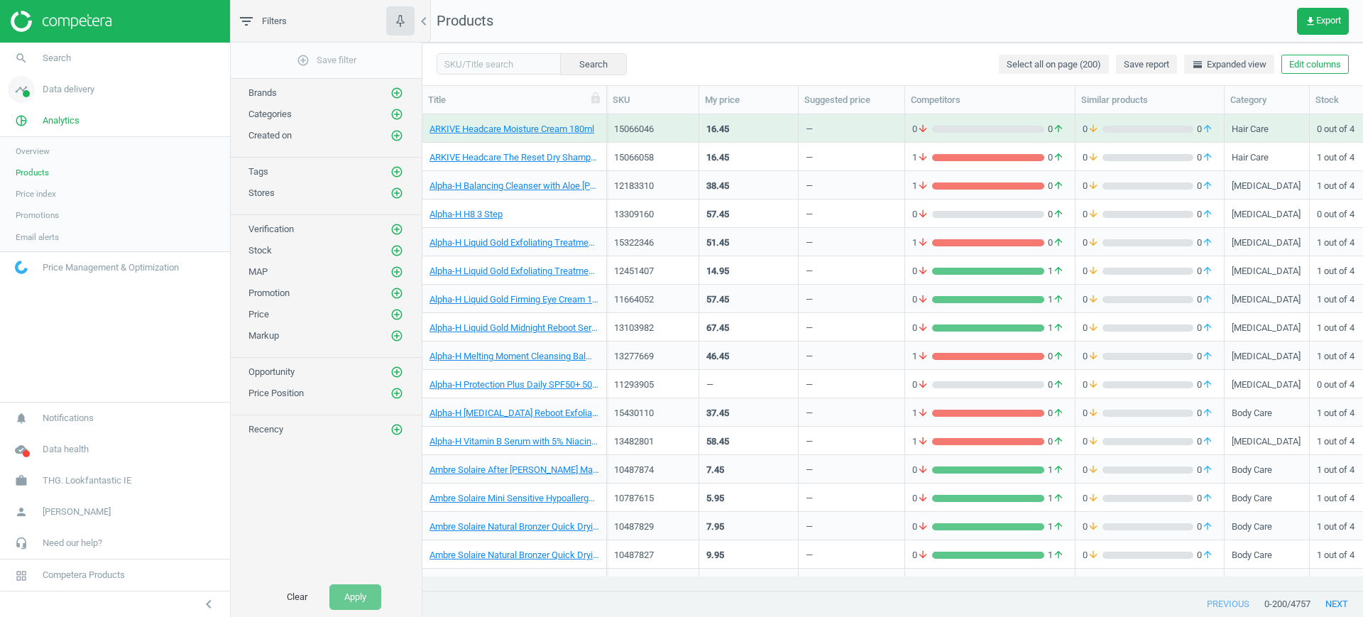
click at [63, 88] on span "Data delivery" at bounding box center [69, 89] width 52 height 13
click at [43, 204] on link "Stores" at bounding box center [115, 205] width 230 height 21
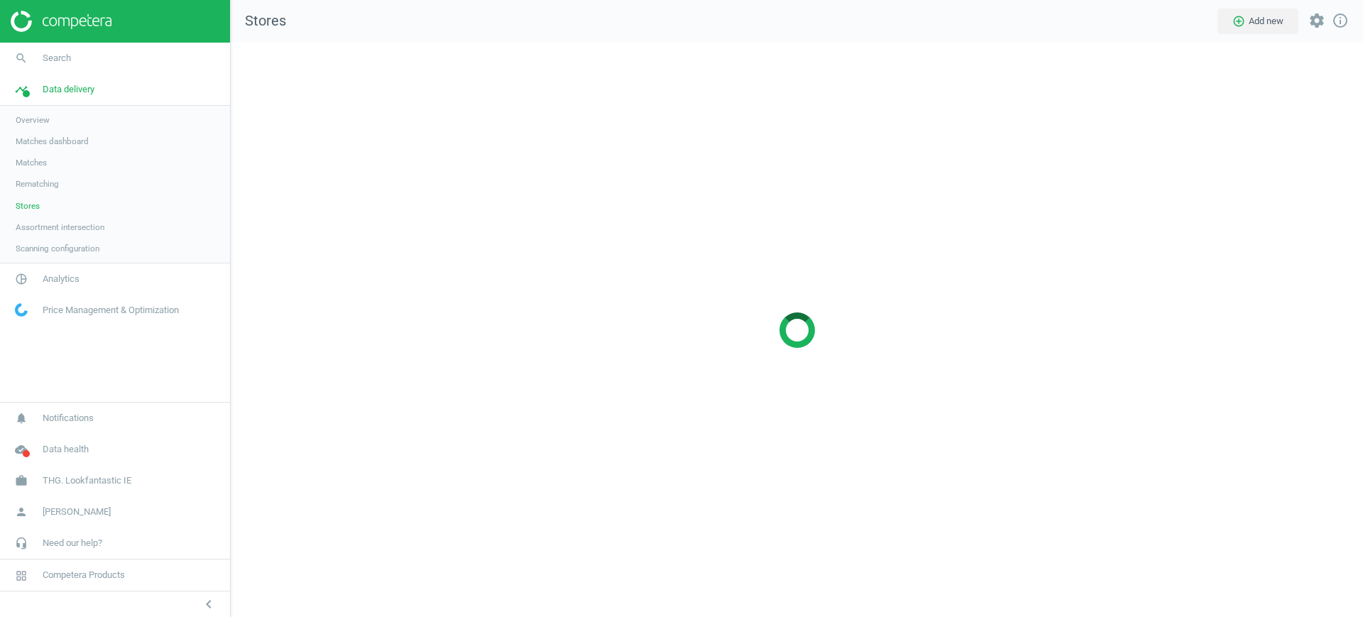
scroll to position [602, 1160]
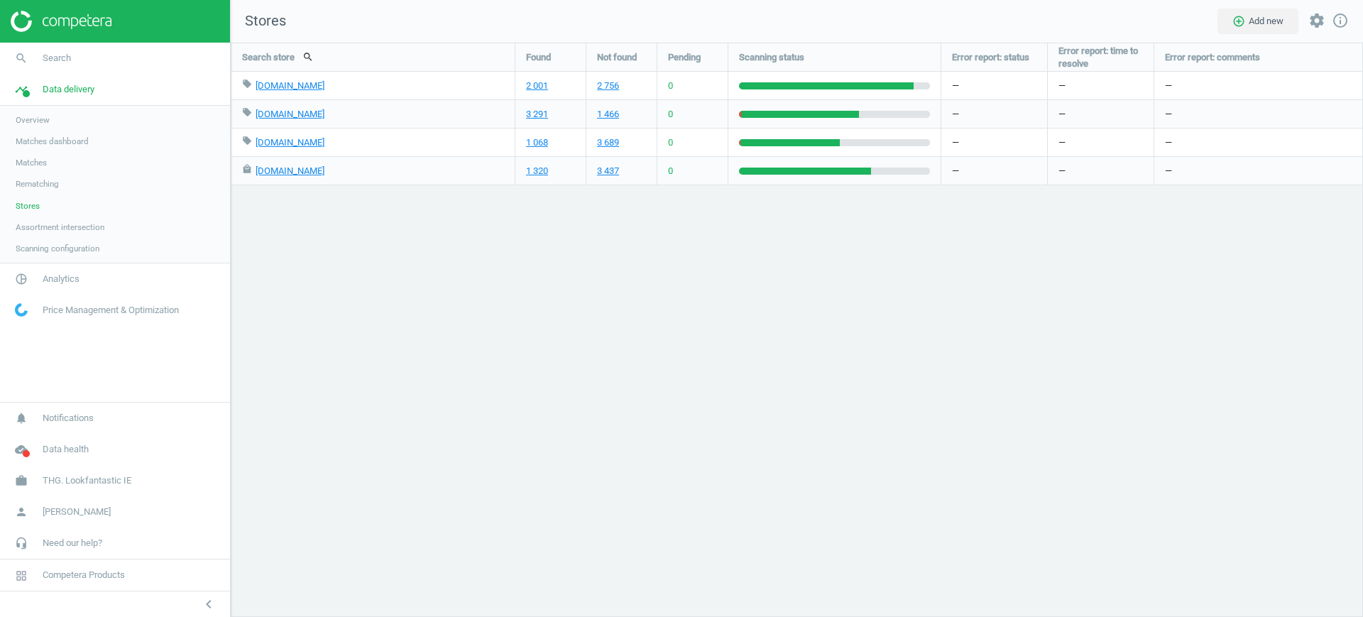
click at [1351, 288] on div "Search store search Found Not found Pending Scanning status Error report: statu…" at bounding box center [797, 330] width 1132 height 574
click at [1321, 278] on div "Search store search Found Not found Pending Scanning status Error report: statu…" at bounding box center [797, 330] width 1132 height 574
